Goal: Find specific page/section: Find specific page/section

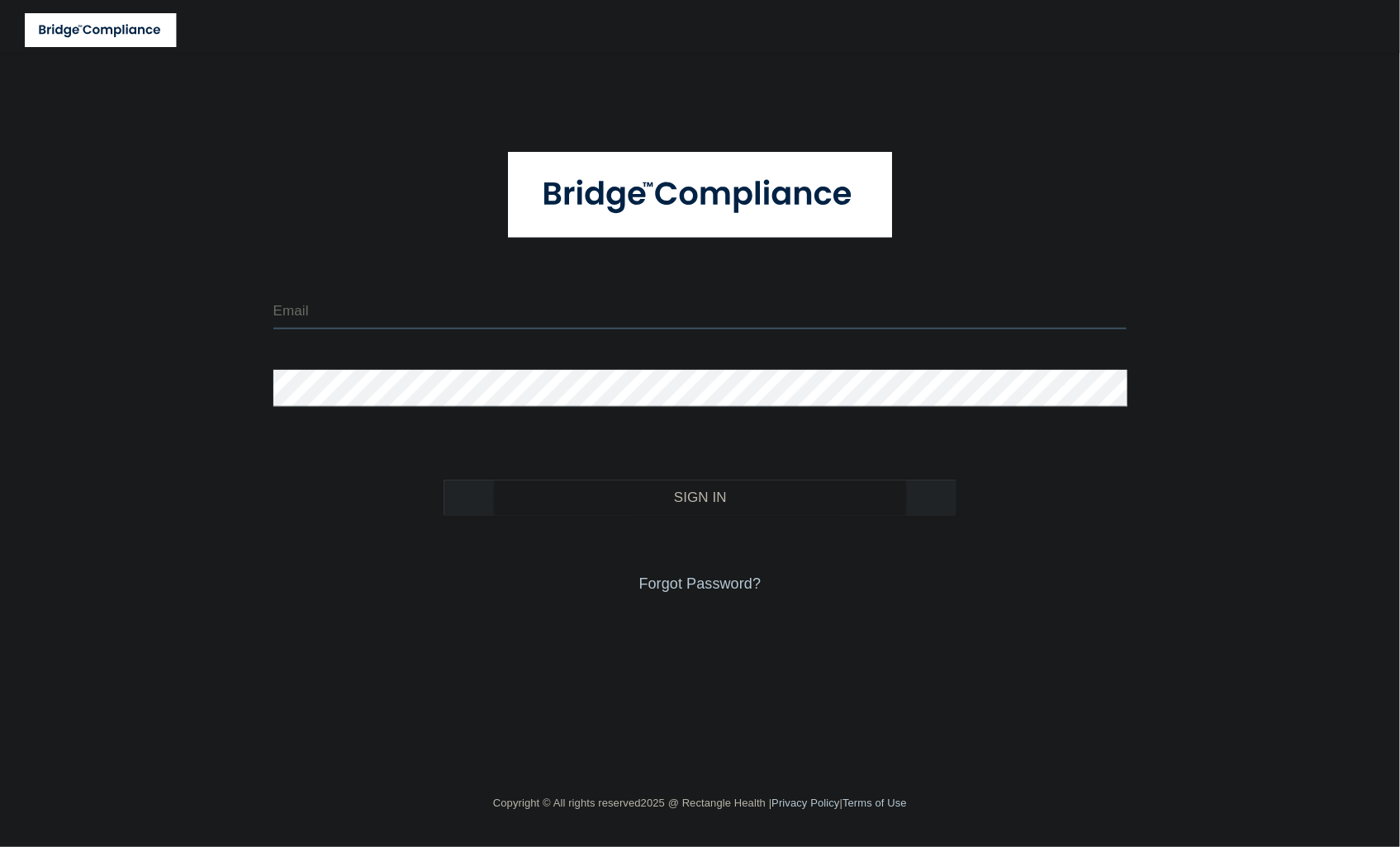
type input "[EMAIL_ADDRESS][DOMAIN_NAME]"
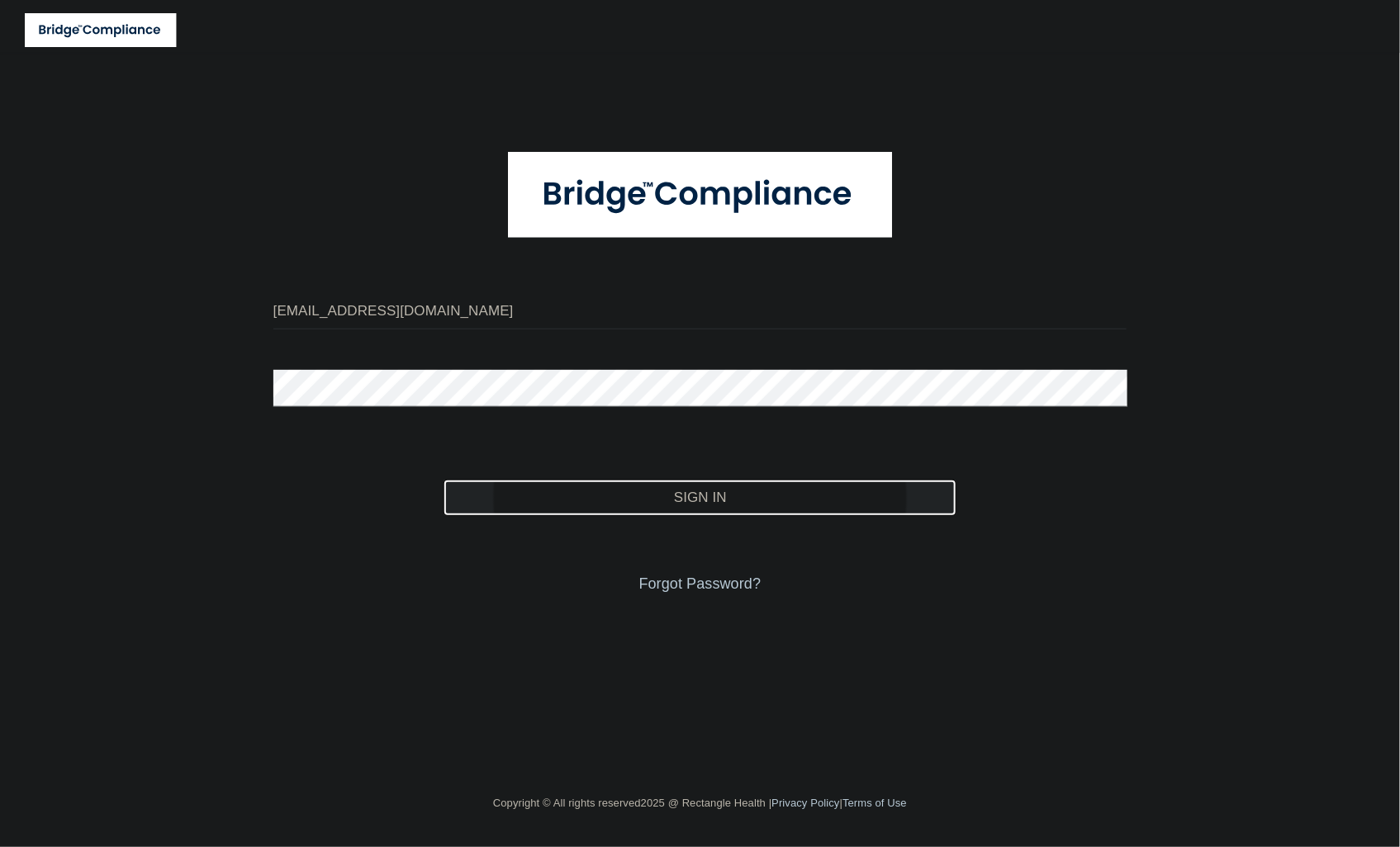
click at [558, 497] on button "Sign In" at bounding box center [699, 498] width 512 height 36
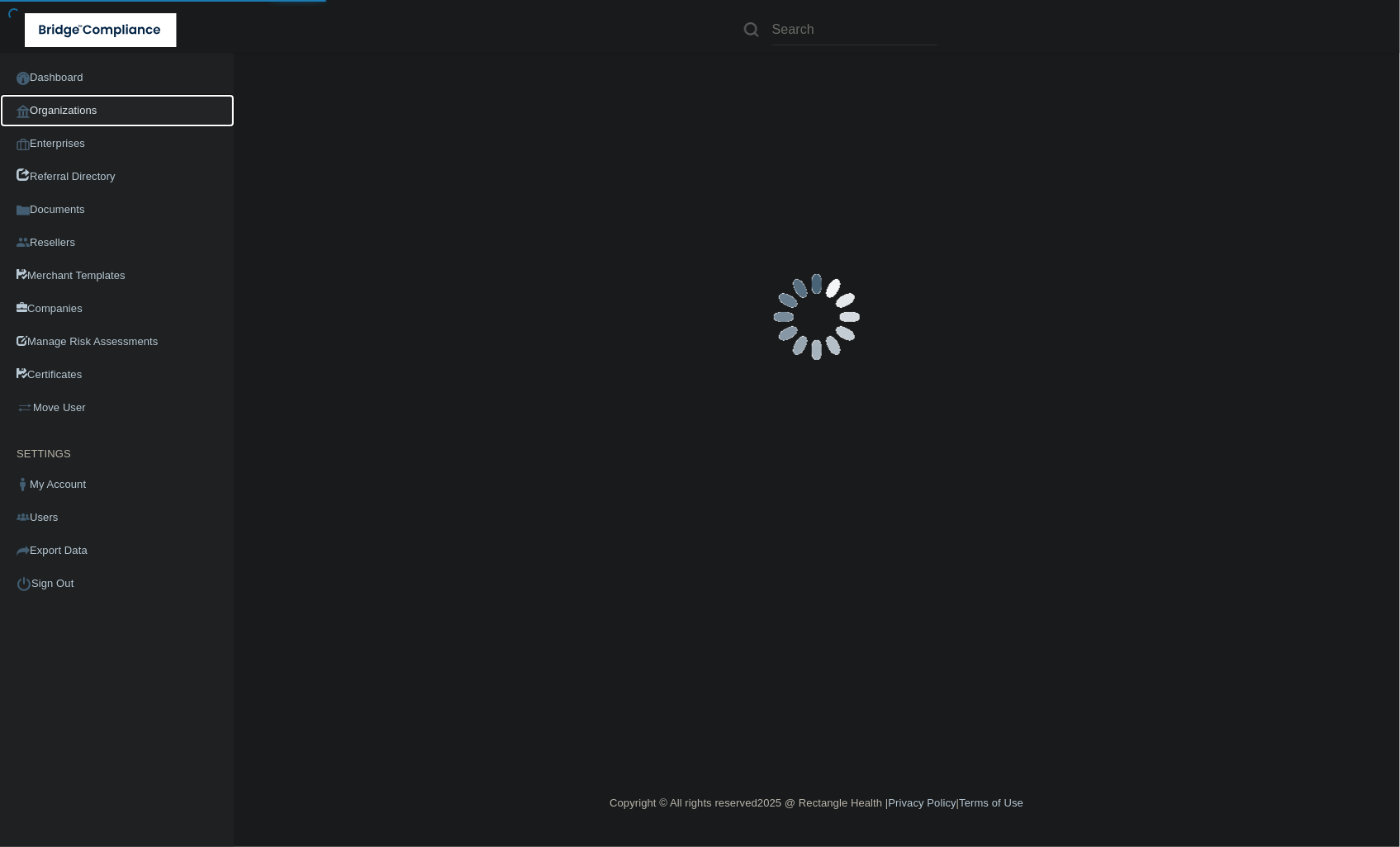
click at [93, 101] on link "Organizations" at bounding box center [117, 110] width 235 height 33
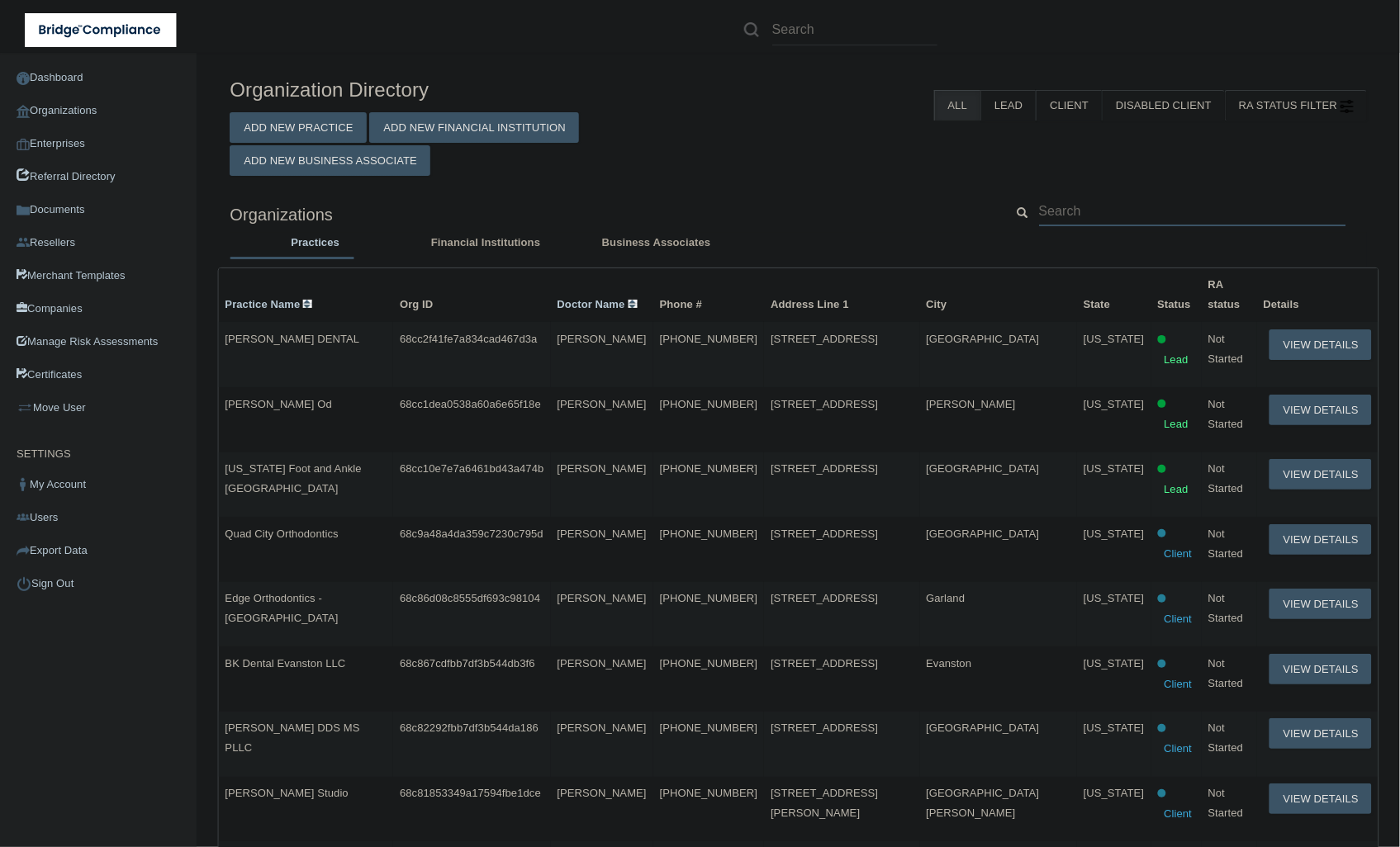
click at [1174, 226] on input "text" at bounding box center [1193, 211] width 307 height 31
paste input "[GEOGRAPHIC_DATA]"
type input "[GEOGRAPHIC_DATA]"
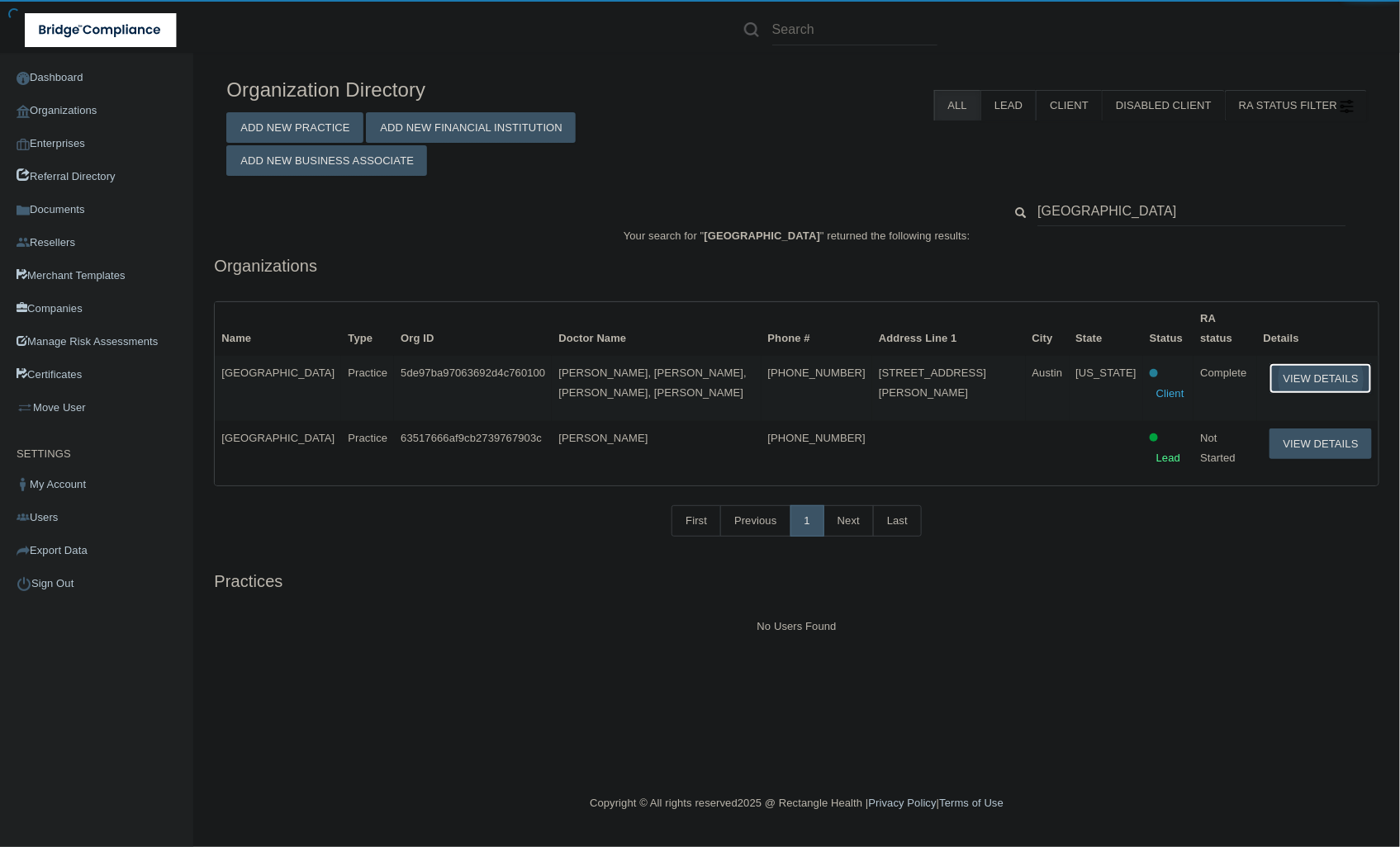
click at [1293, 364] on button "View Details" at bounding box center [1321, 379] width 102 height 31
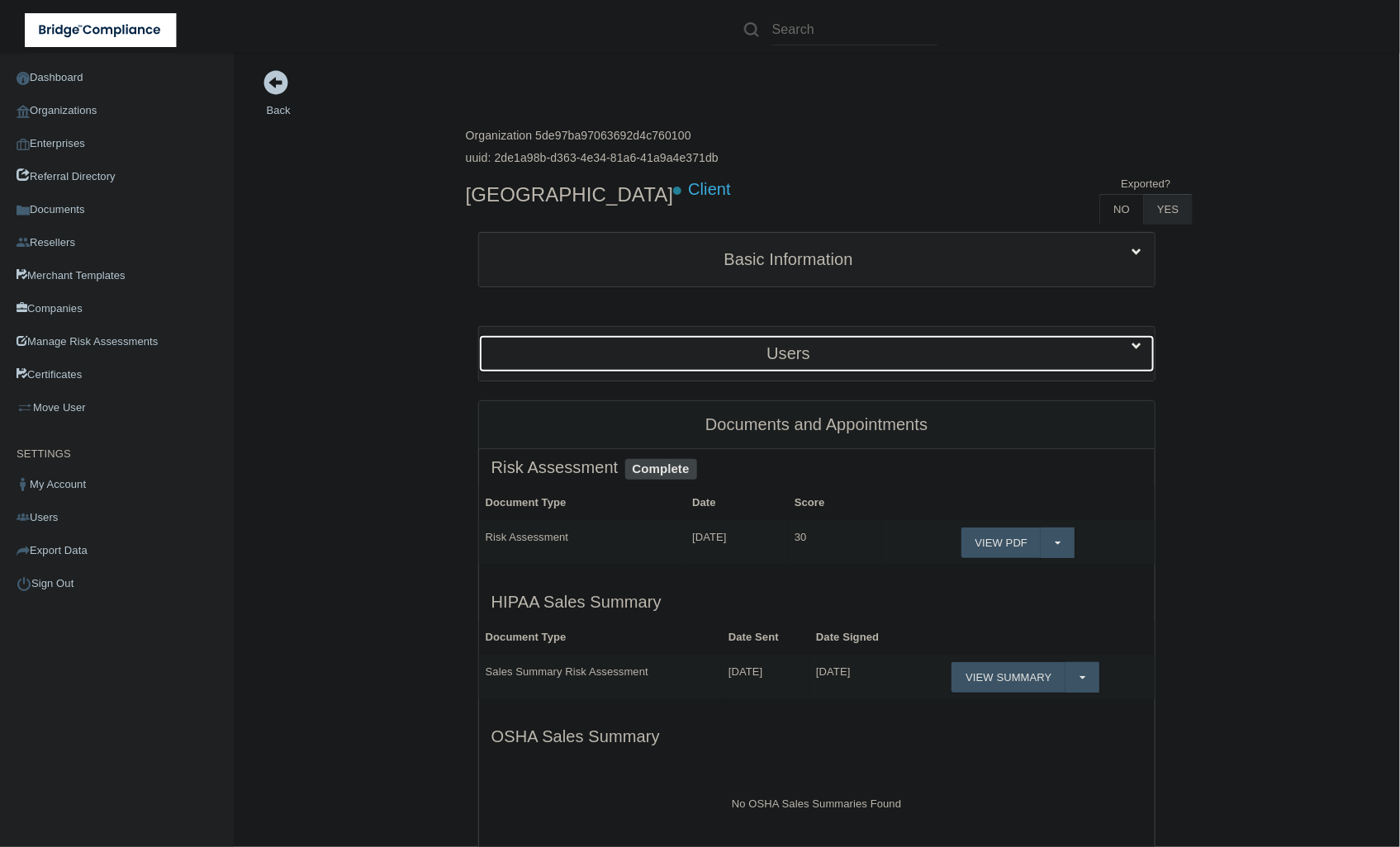
click at [764, 356] on h5 "Users" at bounding box center [789, 353] width 595 height 19
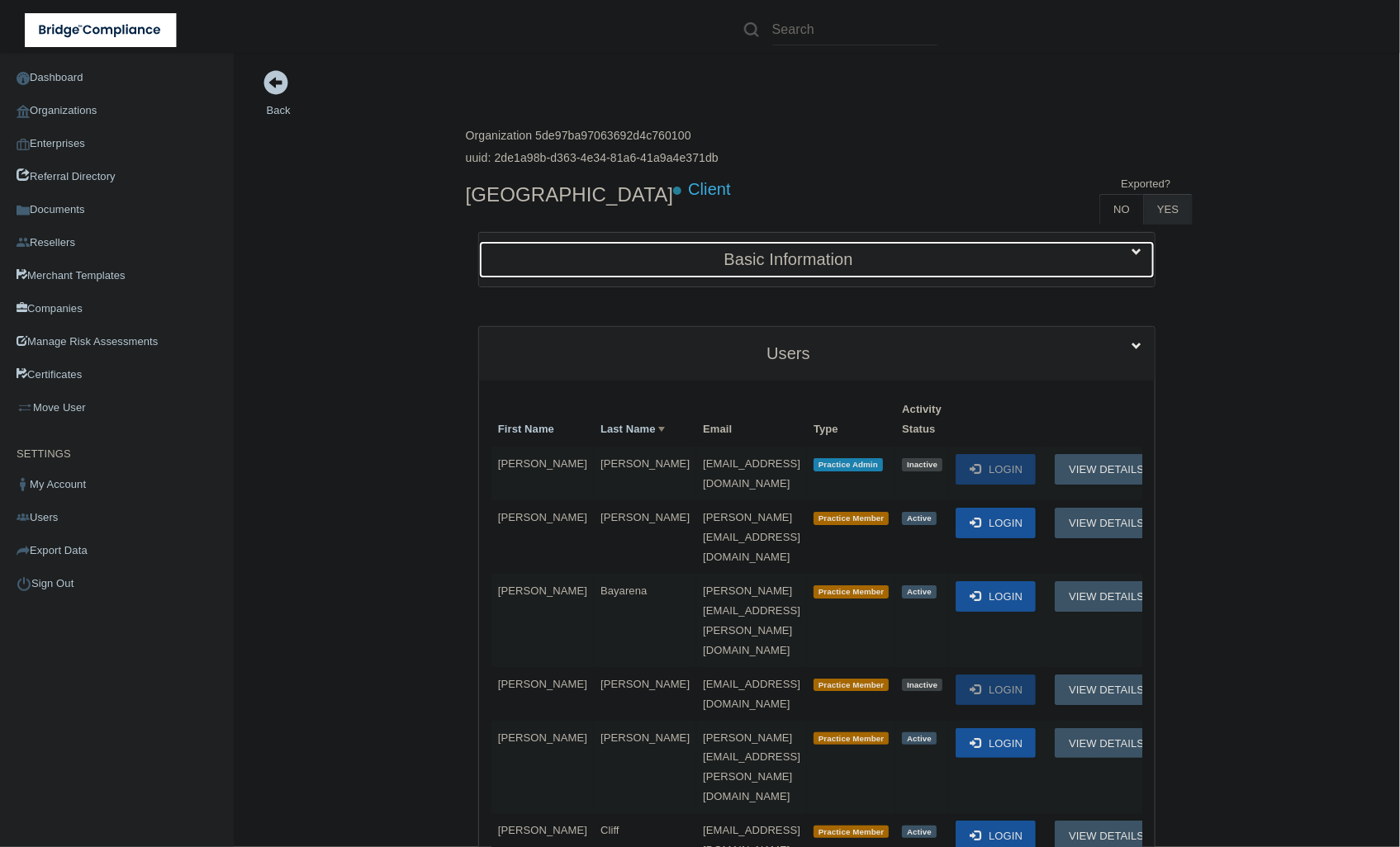
click at [774, 250] on h5 "Basic Information" at bounding box center [789, 259] width 595 height 19
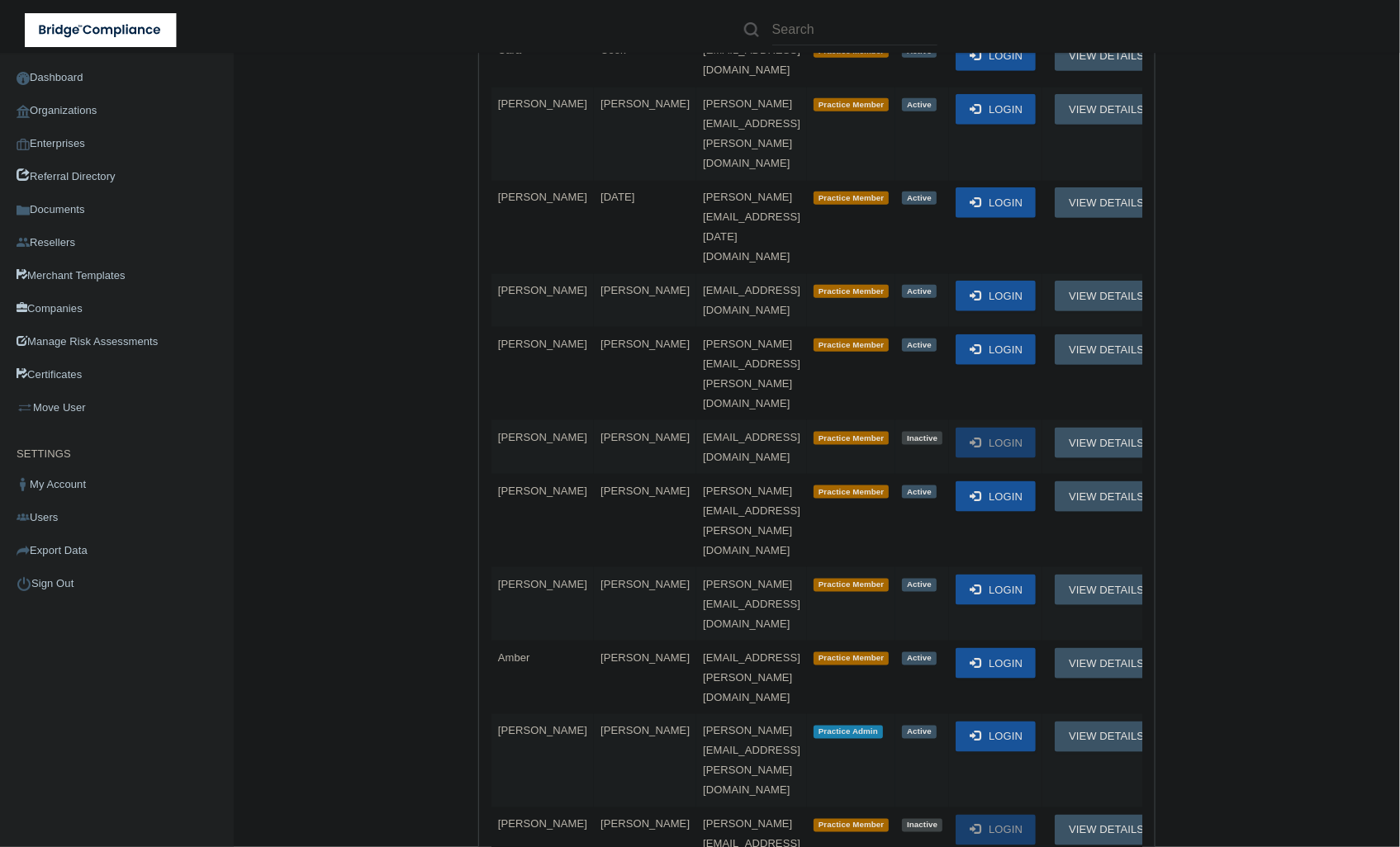
scroll to position [1284, 0]
